Goal: Task Accomplishment & Management: Manage account settings

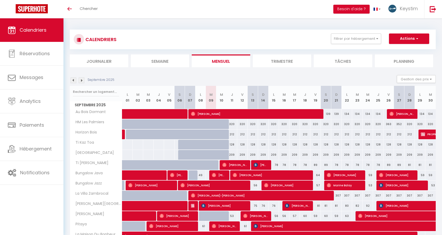
click at [80, 81] on img at bounding box center [82, 80] width 6 height 6
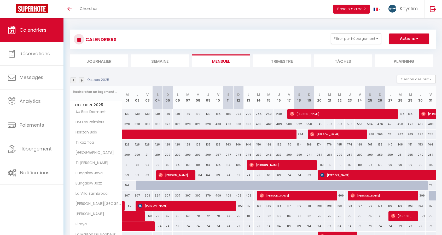
click at [80, 81] on img at bounding box center [82, 80] width 6 height 6
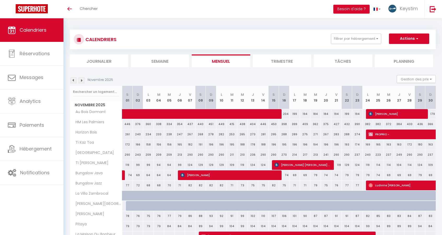
click at [80, 81] on img at bounding box center [82, 80] width 6 height 6
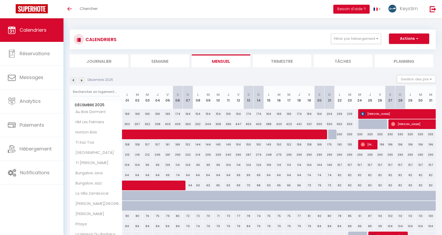
click at [80, 81] on img at bounding box center [82, 80] width 6 height 6
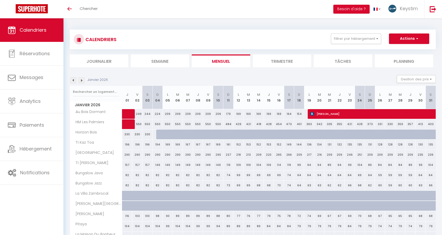
click at [80, 81] on img at bounding box center [82, 80] width 6 height 6
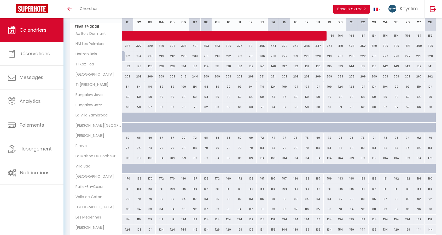
scroll to position [110, 0]
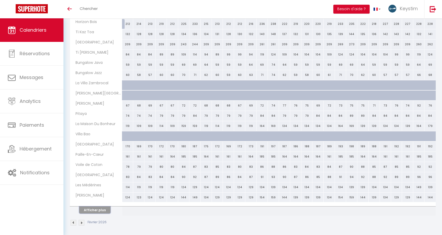
click at [103, 206] on button "Afficher plus" at bounding box center [94, 209] width 31 height 7
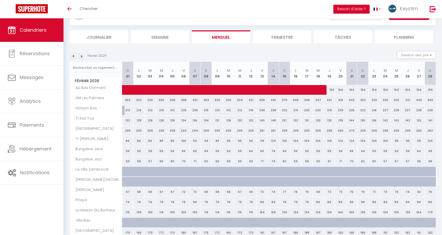
scroll to position [0, 0]
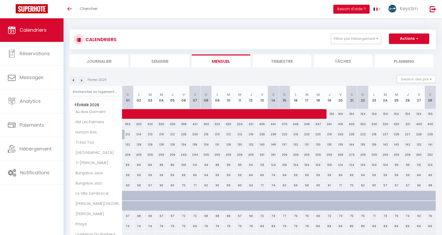
click at [72, 80] on img at bounding box center [74, 80] width 6 height 6
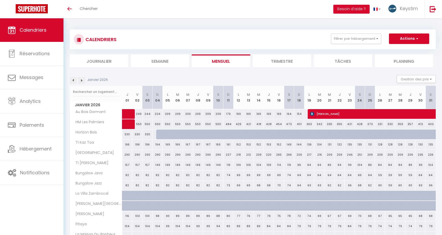
click at [74, 81] on img at bounding box center [74, 80] width 6 height 6
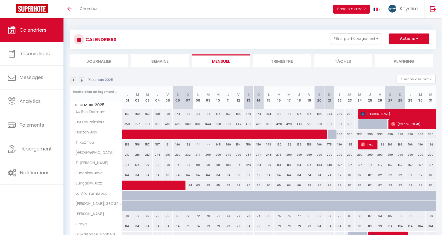
click at [74, 81] on img at bounding box center [74, 80] width 6 height 6
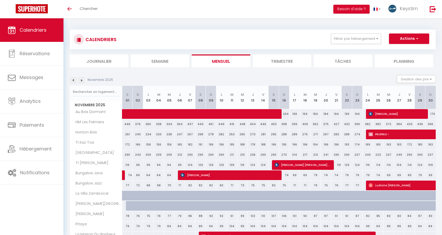
click at [74, 81] on img at bounding box center [74, 80] width 6 height 6
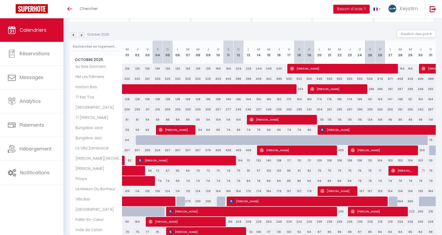
scroll to position [45, 0]
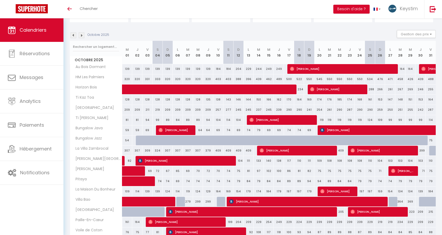
click at [75, 36] on img at bounding box center [74, 35] width 6 height 6
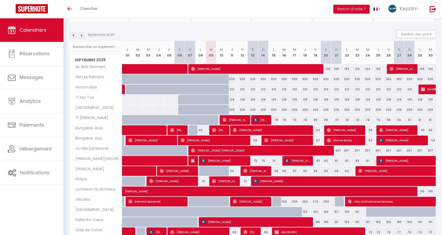
click at [75, 36] on img at bounding box center [74, 35] width 6 height 6
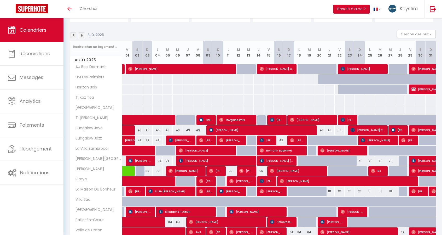
click at [73, 36] on img at bounding box center [74, 35] width 6 height 6
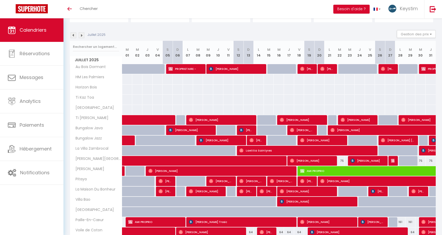
click at [73, 36] on img at bounding box center [74, 35] width 6 height 6
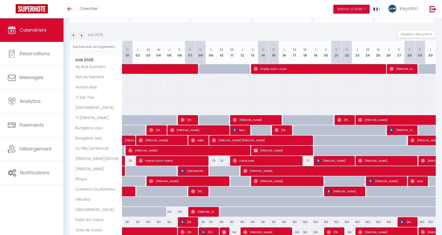
click at [82, 34] on img at bounding box center [82, 35] width 6 height 6
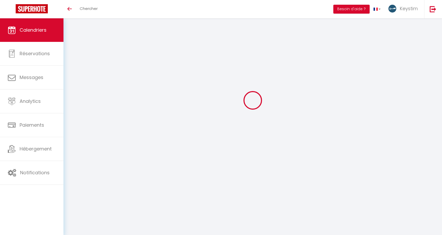
click at [82, 34] on div at bounding box center [253, 100] width 366 height 188
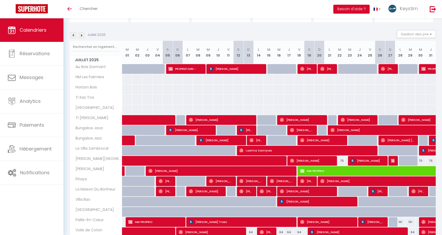
click at [82, 34] on img at bounding box center [82, 35] width 6 height 6
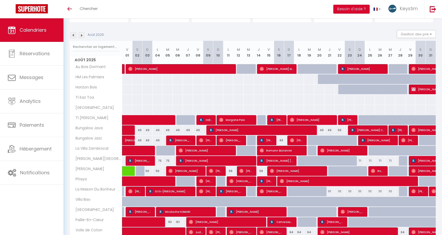
click at [83, 36] on img at bounding box center [82, 35] width 6 height 6
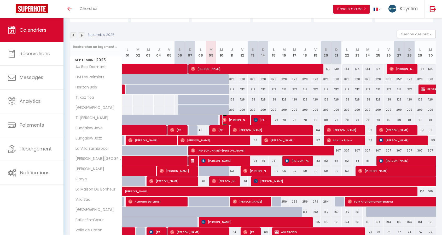
click at [231, 120] on span "[PERSON_NAME]" at bounding box center [234, 120] width 24 height 10
select select "OK"
select select "0"
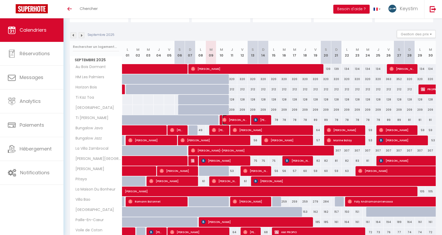
select select "1"
select select
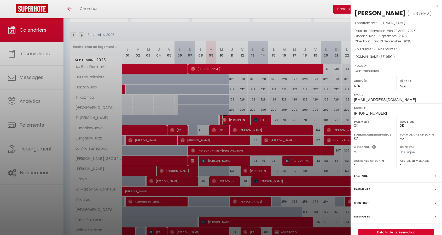
select select "34581"
select select "46898"
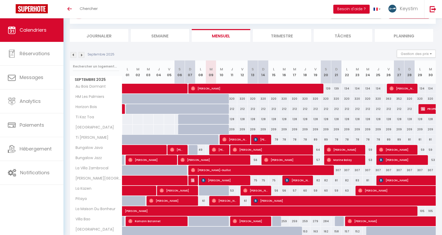
click at [83, 57] on img at bounding box center [82, 55] width 6 height 6
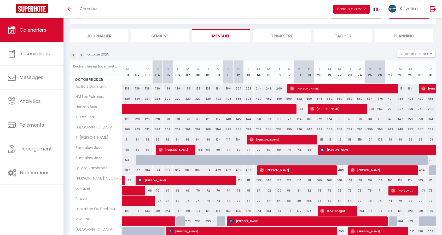
click at [83, 57] on img at bounding box center [82, 55] width 6 height 6
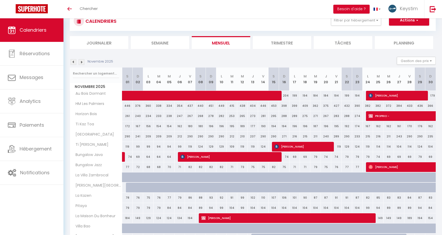
scroll to position [25, 0]
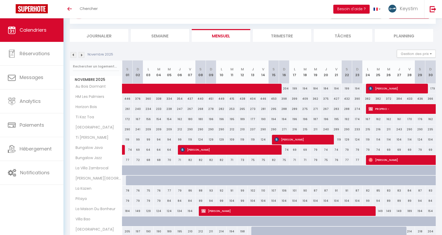
click at [325, 129] on div "240" at bounding box center [326, 129] width 10 height 10
type input "240"
type input "Jeu 20 Novembre 2025"
type input "Ven 21 Novembre 2025"
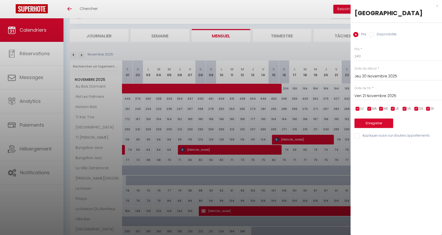
click at [371, 95] on input "Ven 21 Novembre 2025" at bounding box center [399, 96] width 88 height 7
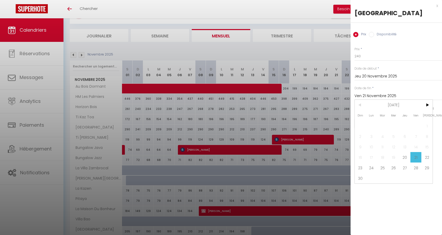
click at [372, 76] on input "Jeu 20 Novembre 2025" at bounding box center [399, 76] width 88 height 7
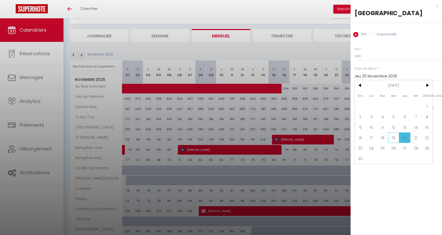
click at [394, 137] on span "19" at bounding box center [393, 137] width 11 height 10
type input "Mer 19 Novembre 2025"
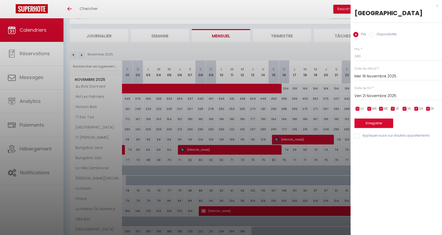
click at [399, 89] on div "Date de fin * Ven 21 Novembre 2025 < Nov 2025 > Dim Lun Mar Mer Jeu Ven Sam 1 2…" at bounding box center [399, 93] width 88 height 14
click at [384, 95] on input "Ven 21 Novembre 2025" at bounding box center [399, 96] width 88 height 7
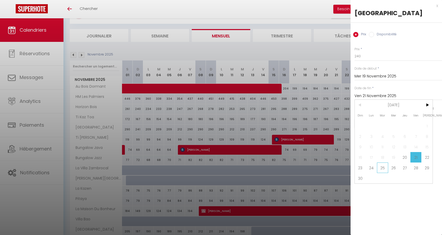
click at [381, 169] on span "25" at bounding box center [382, 167] width 11 height 10
type input "Mar 25 Novembre 2025"
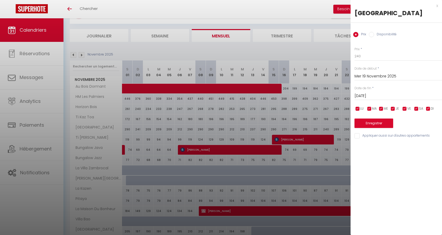
click at [379, 35] on label "Disponibilité" at bounding box center [385, 35] width 22 height 6
click at [374, 35] on input "Disponibilité" at bounding box center [371, 34] width 5 height 5
radio input "true"
radio input "false"
click at [366, 55] on select "Disponible Indisponible" at bounding box center [399, 56] width 88 height 10
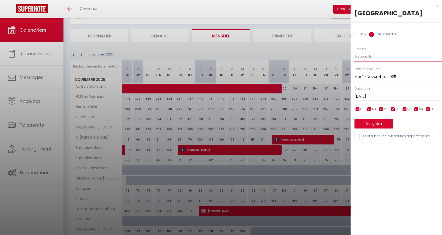
select select "0"
click at [355, 51] on select "Disponible Indisponible" at bounding box center [399, 56] width 88 height 10
click at [371, 123] on button "Enregistrer" at bounding box center [374, 123] width 39 height 9
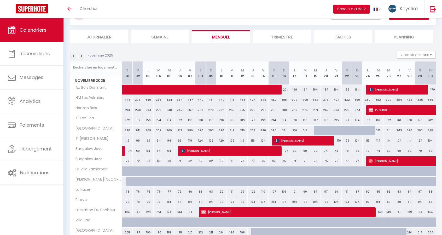
scroll to position [0, 0]
